Goal: Book appointment/travel/reservation

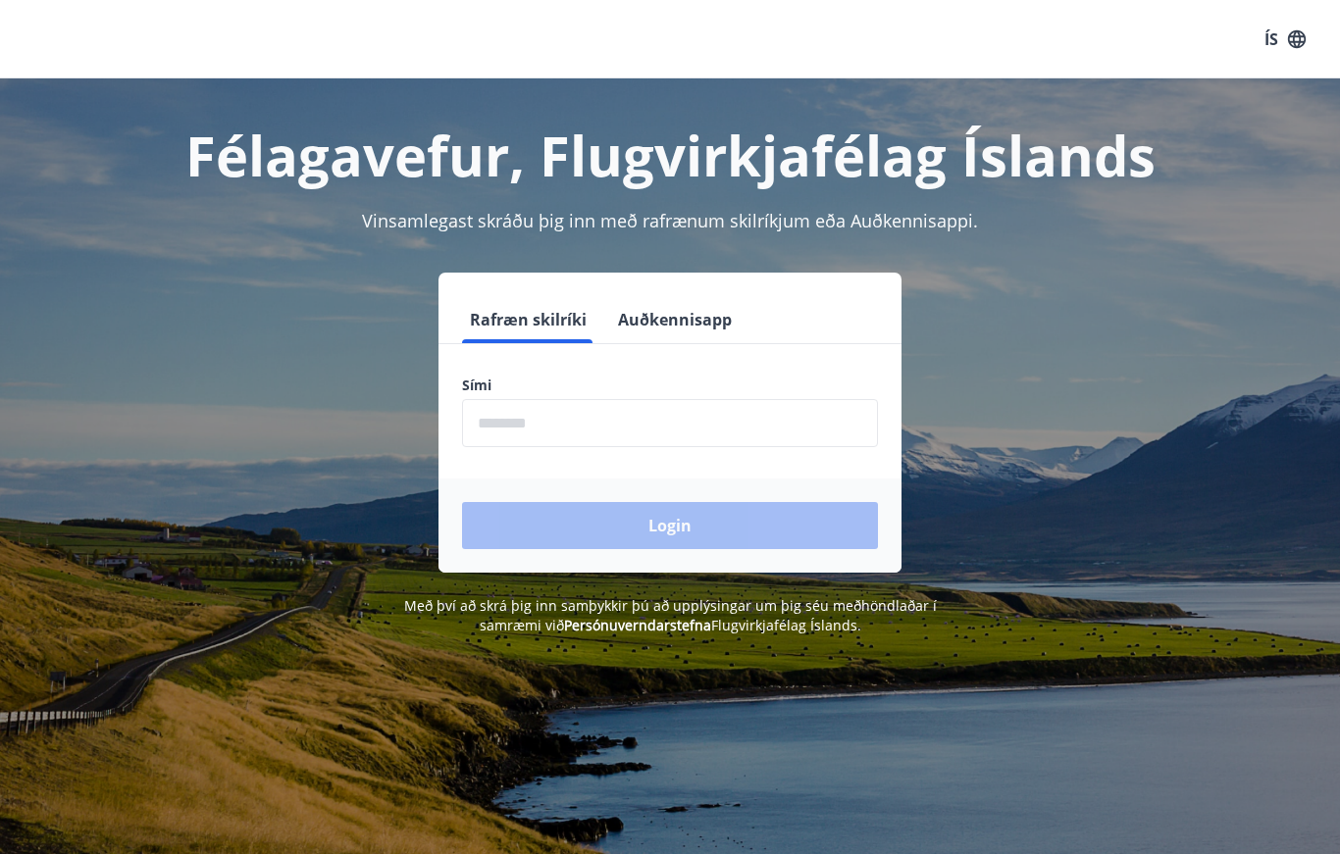
click at [616, 410] on input "phone" at bounding box center [670, 423] width 416 height 48
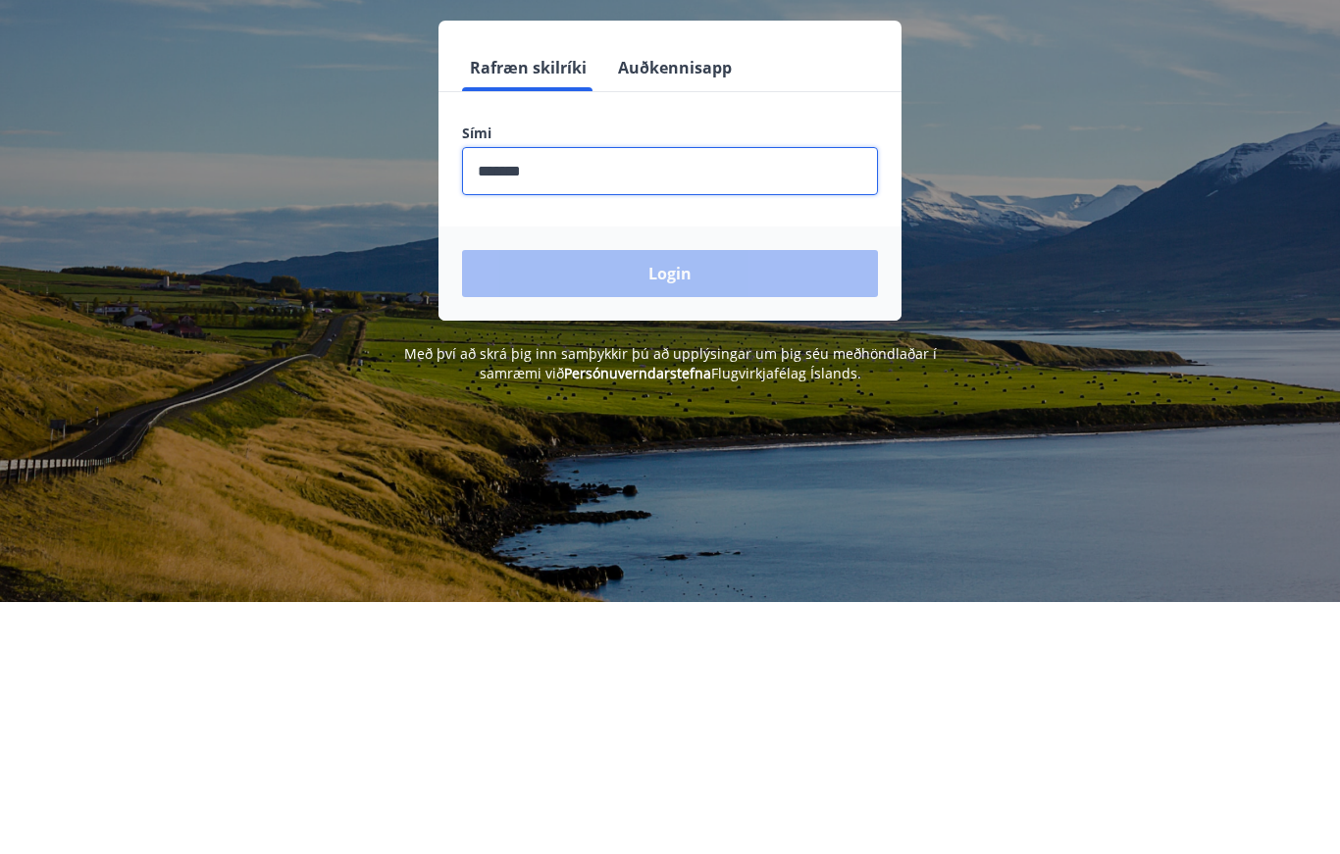
type input "********"
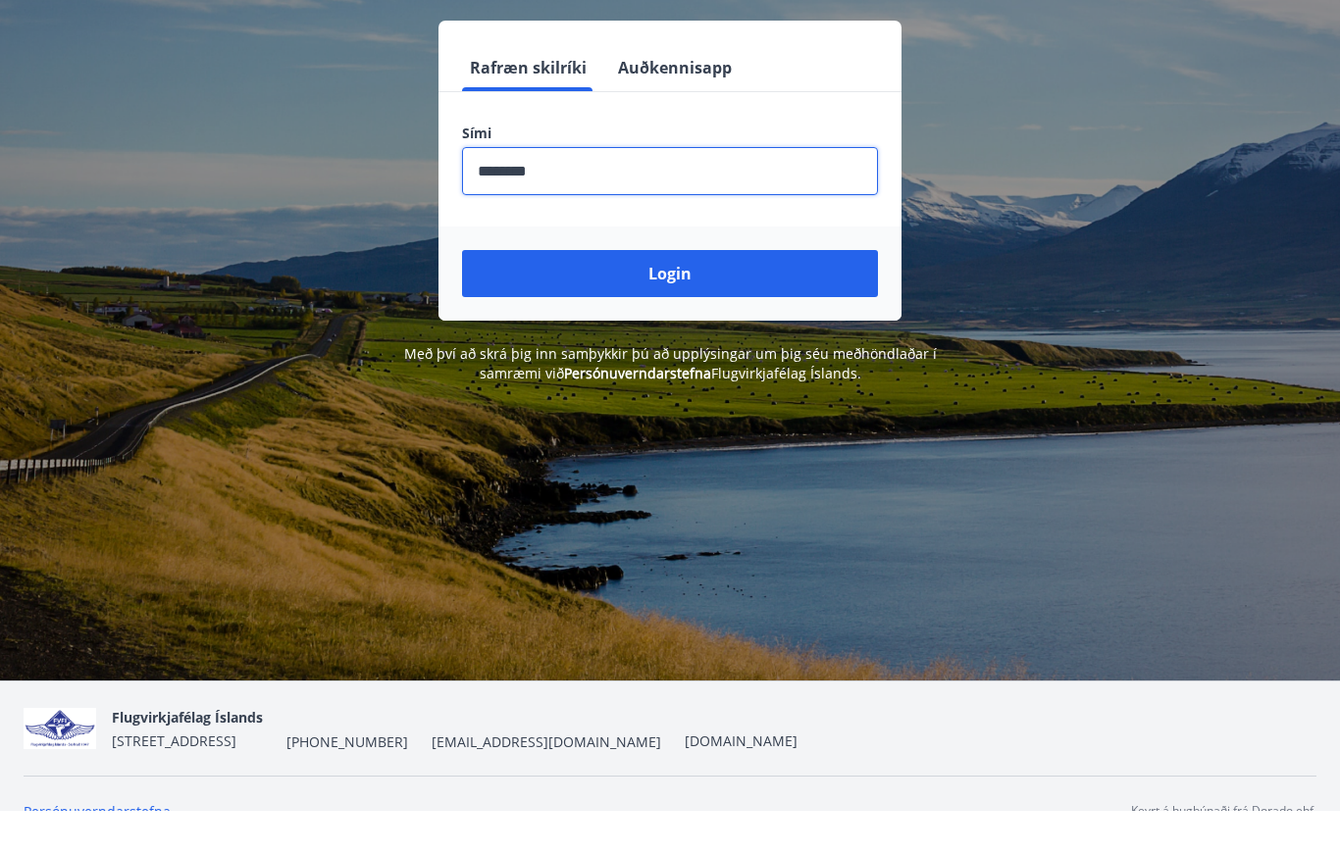
click at [716, 293] on button "Login" at bounding box center [670, 316] width 416 height 47
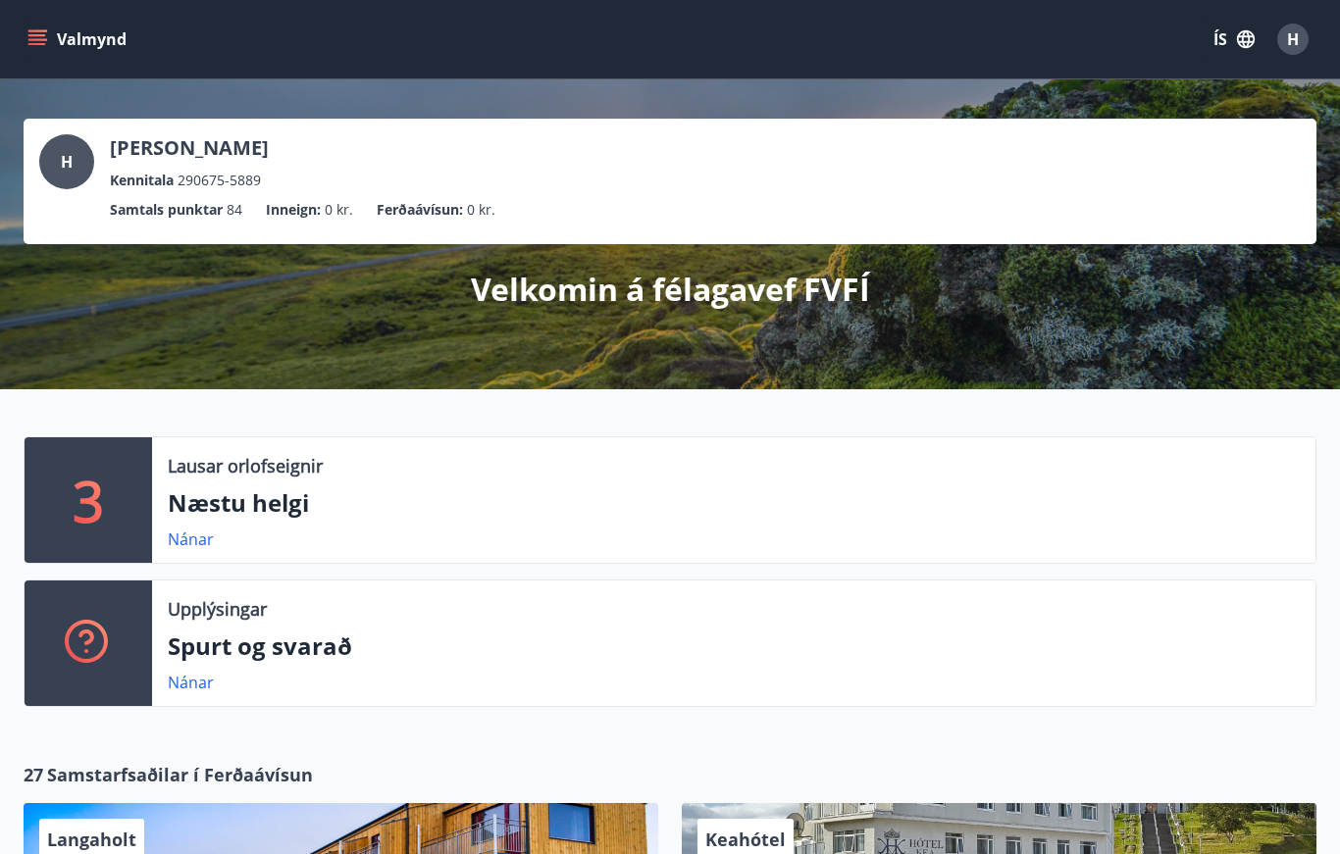
click at [197, 535] on link "Nánar" at bounding box center [191, 540] width 46 height 22
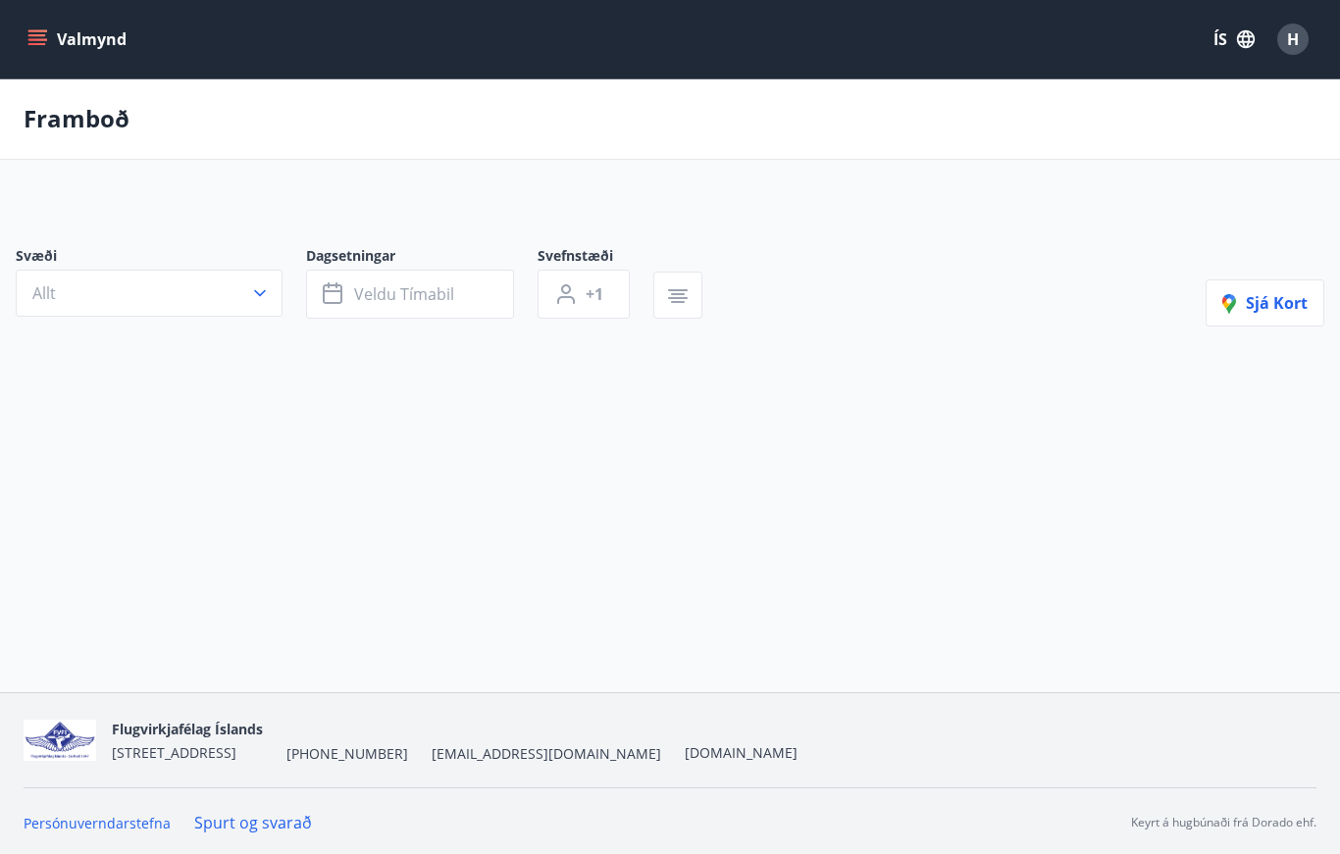
type input "*"
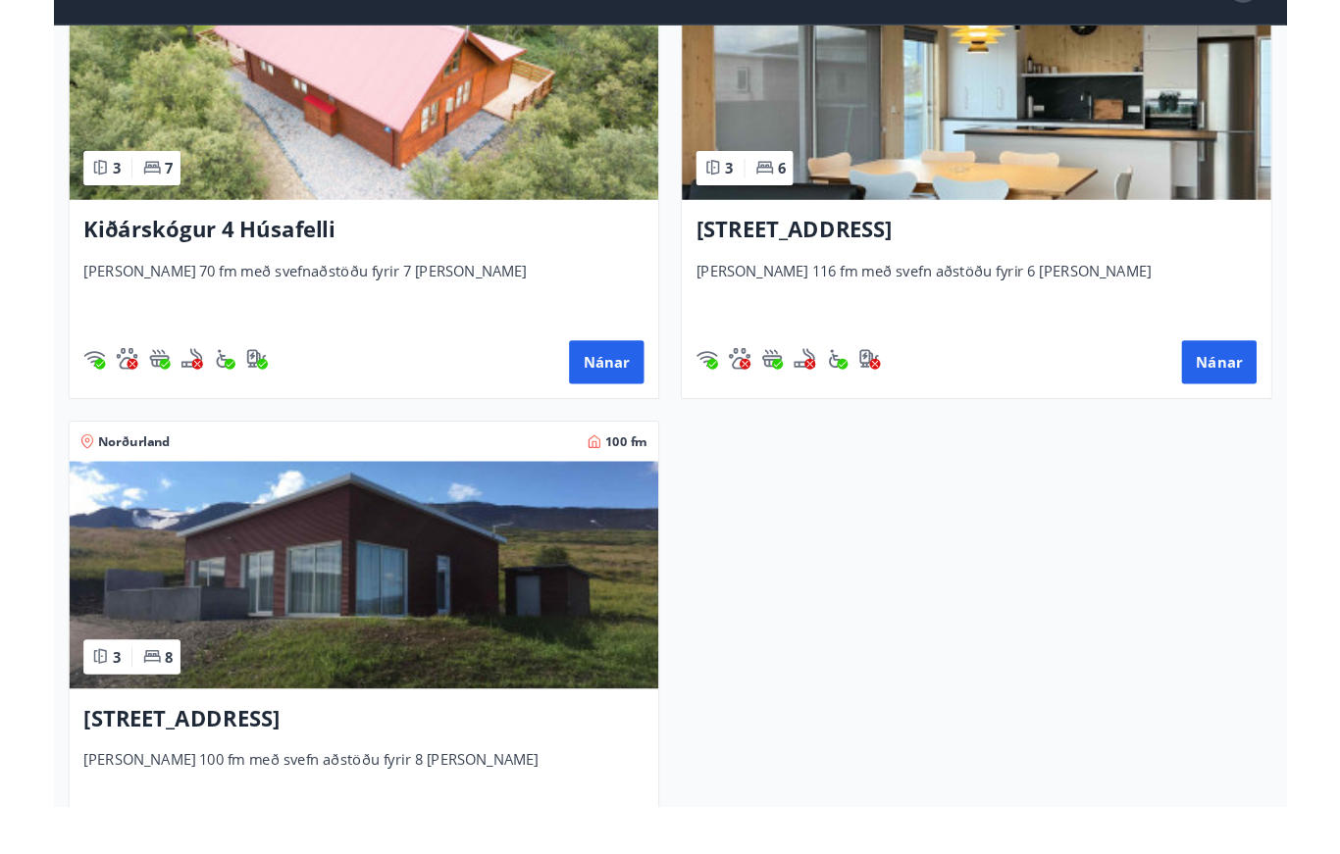
scroll to position [584, 0]
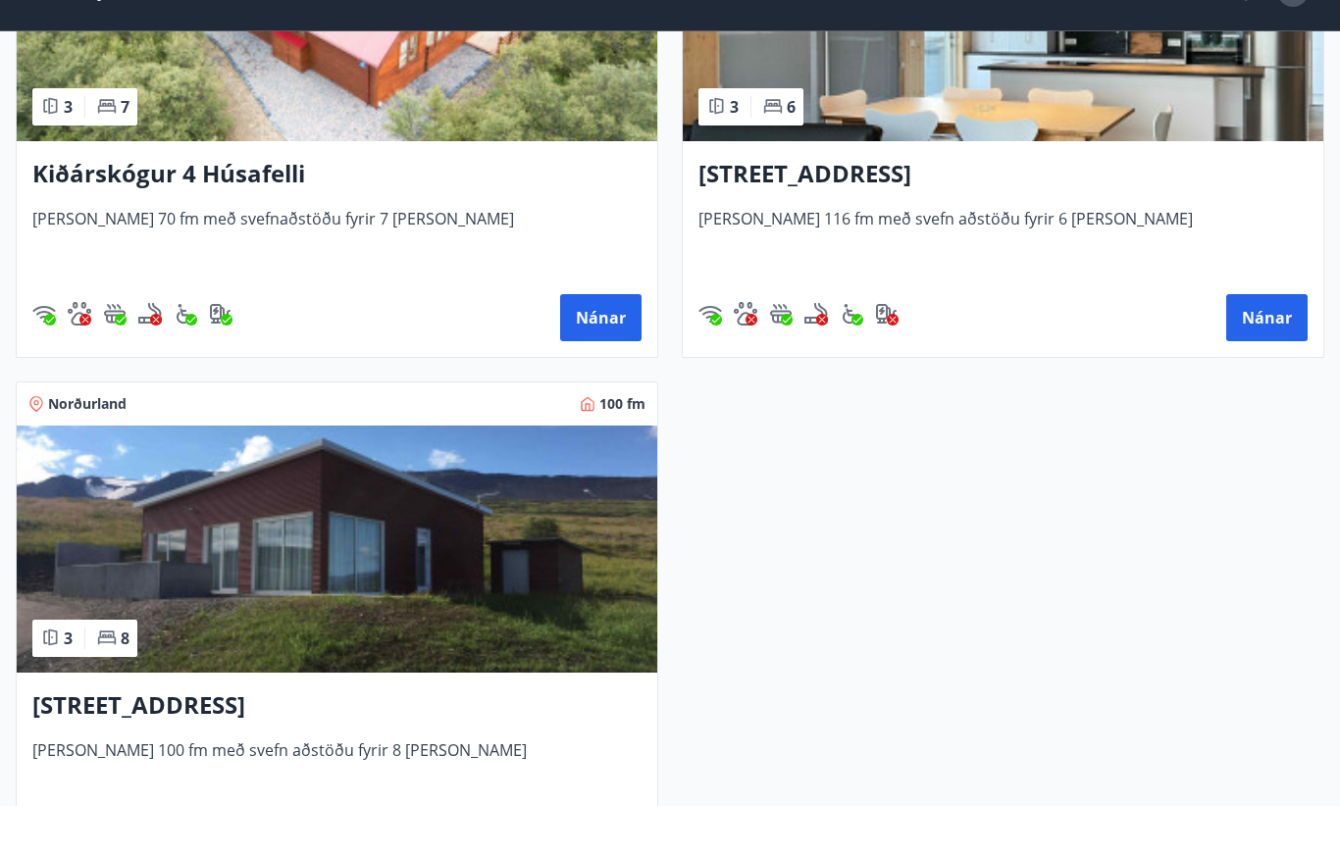
click at [606, 342] on button "Nánar" at bounding box center [600, 365] width 81 height 47
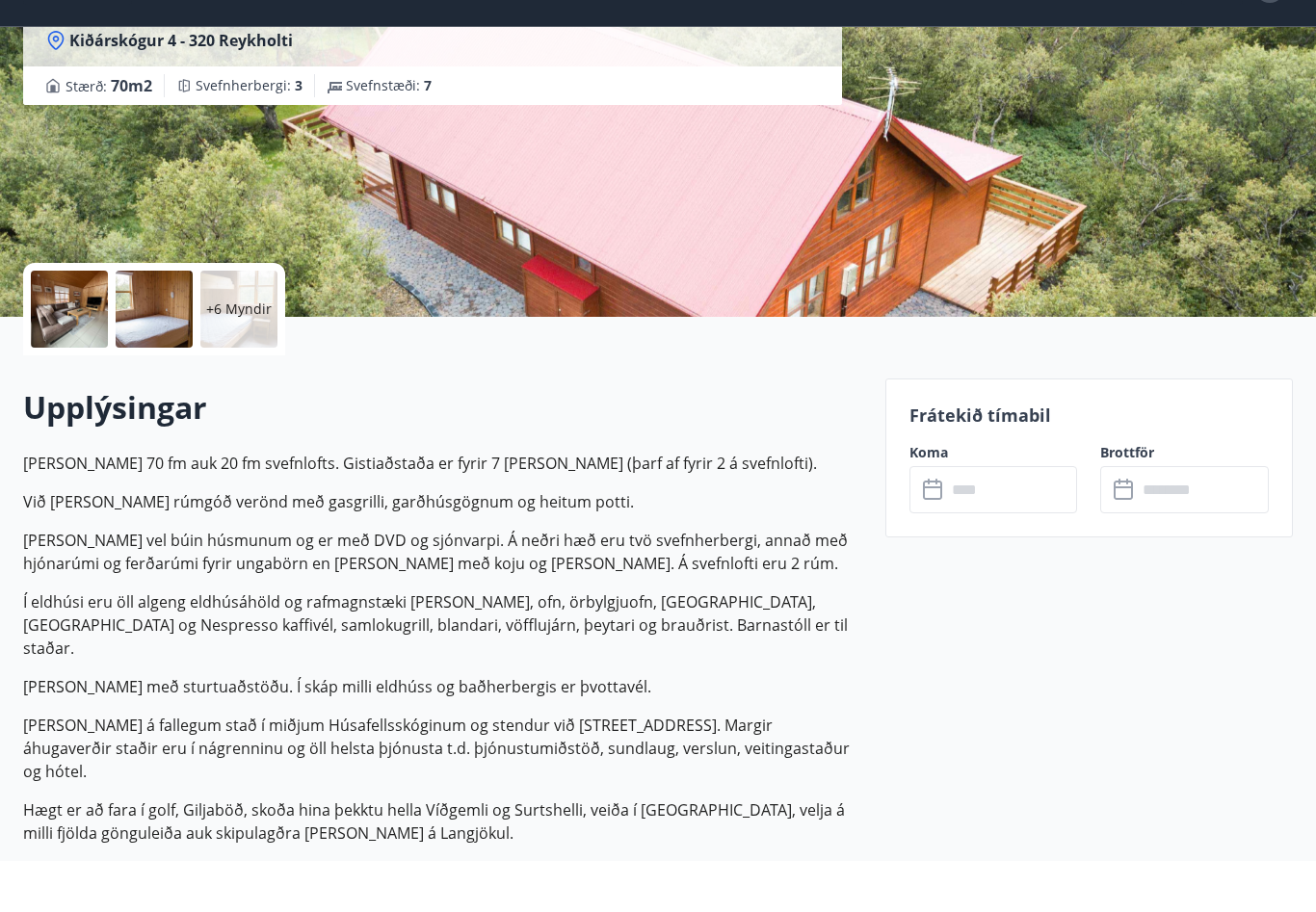
scroll to position [214, 0]
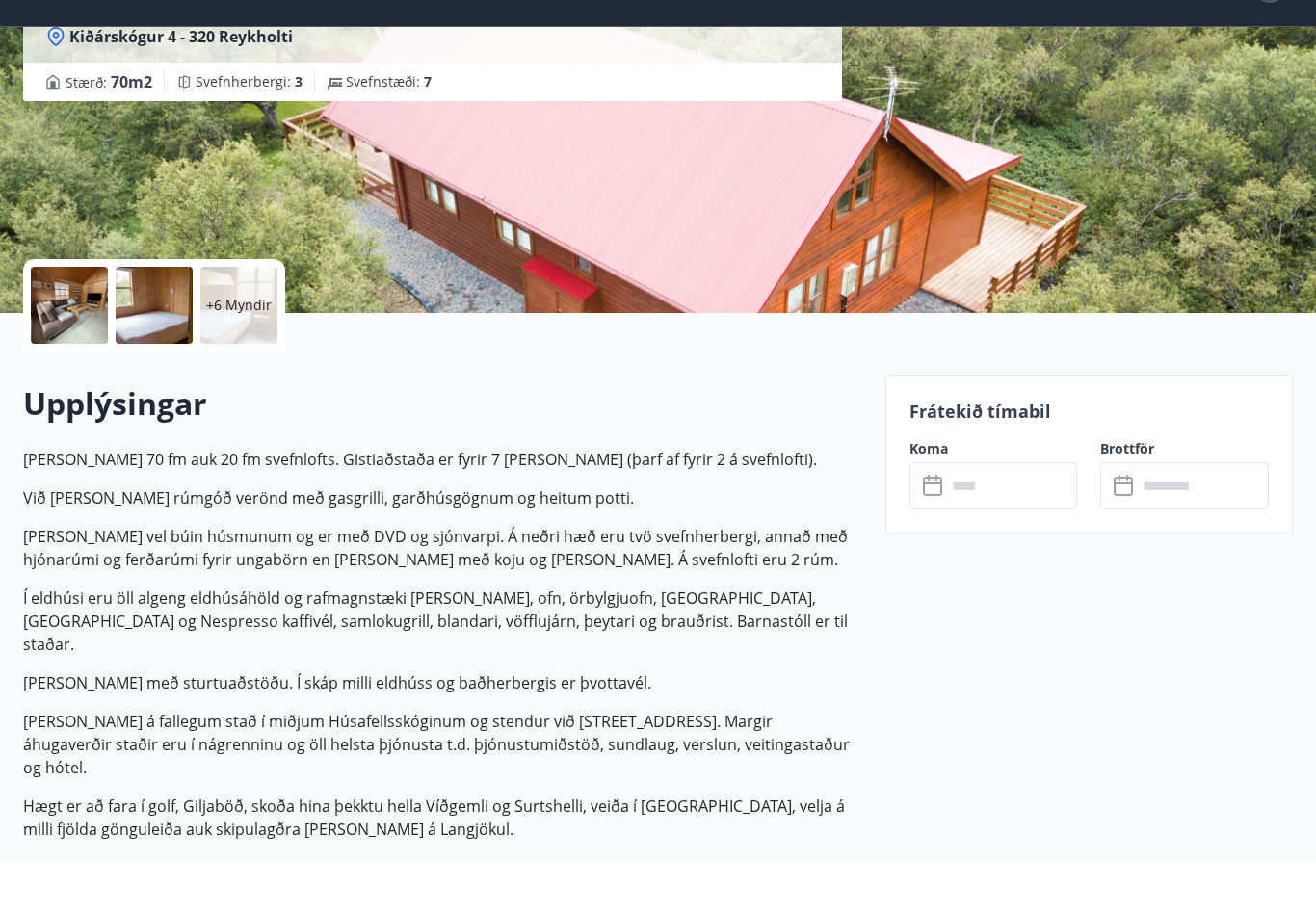
click at [989, 513] on input "text" at bounding box center [1012, 537] width 132 height 47
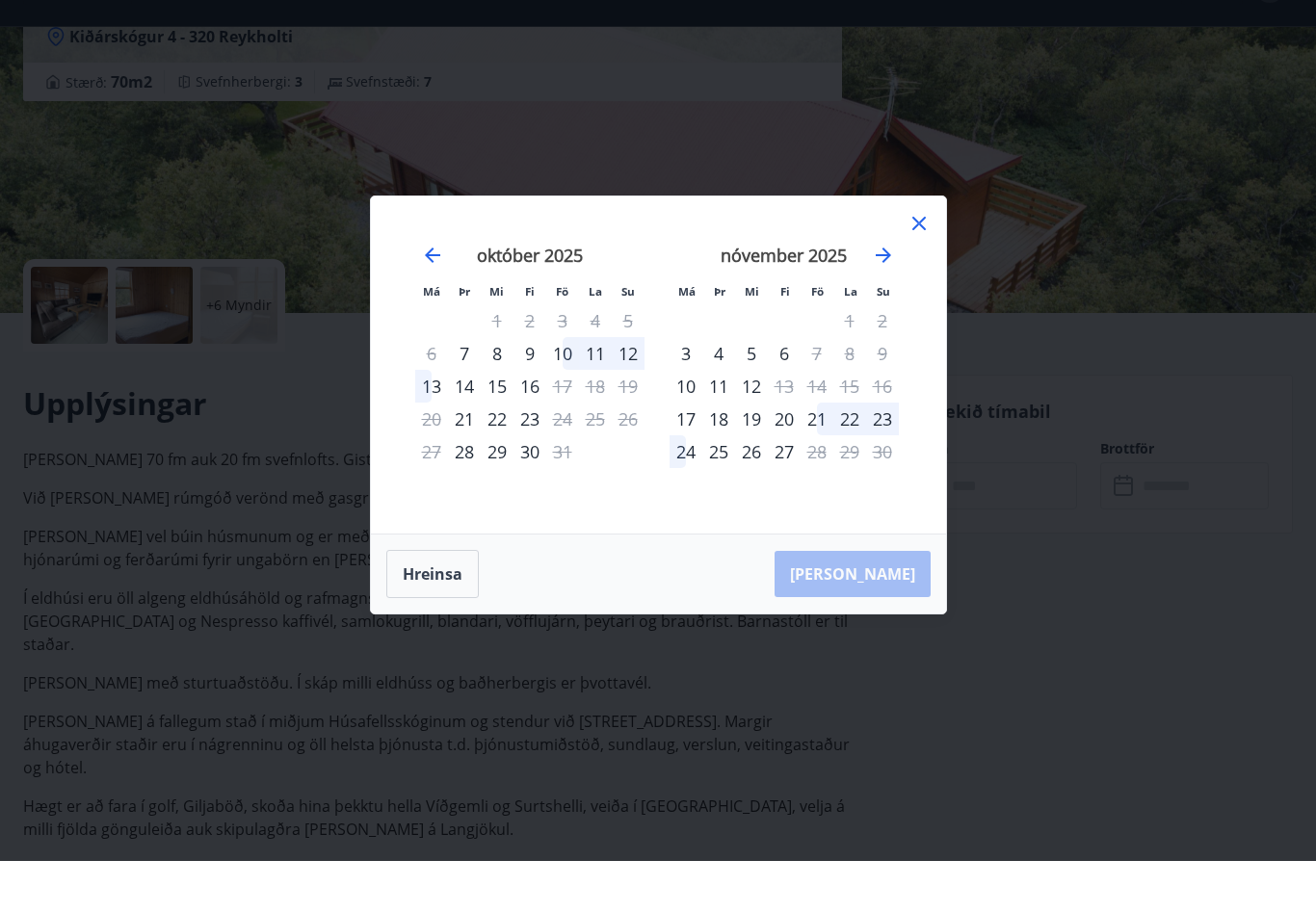
click at [923, 263] on icon at bounding box center [919, 275] width 24 height 24
